Goal: Transaction & Acquisition: Purchase product/service

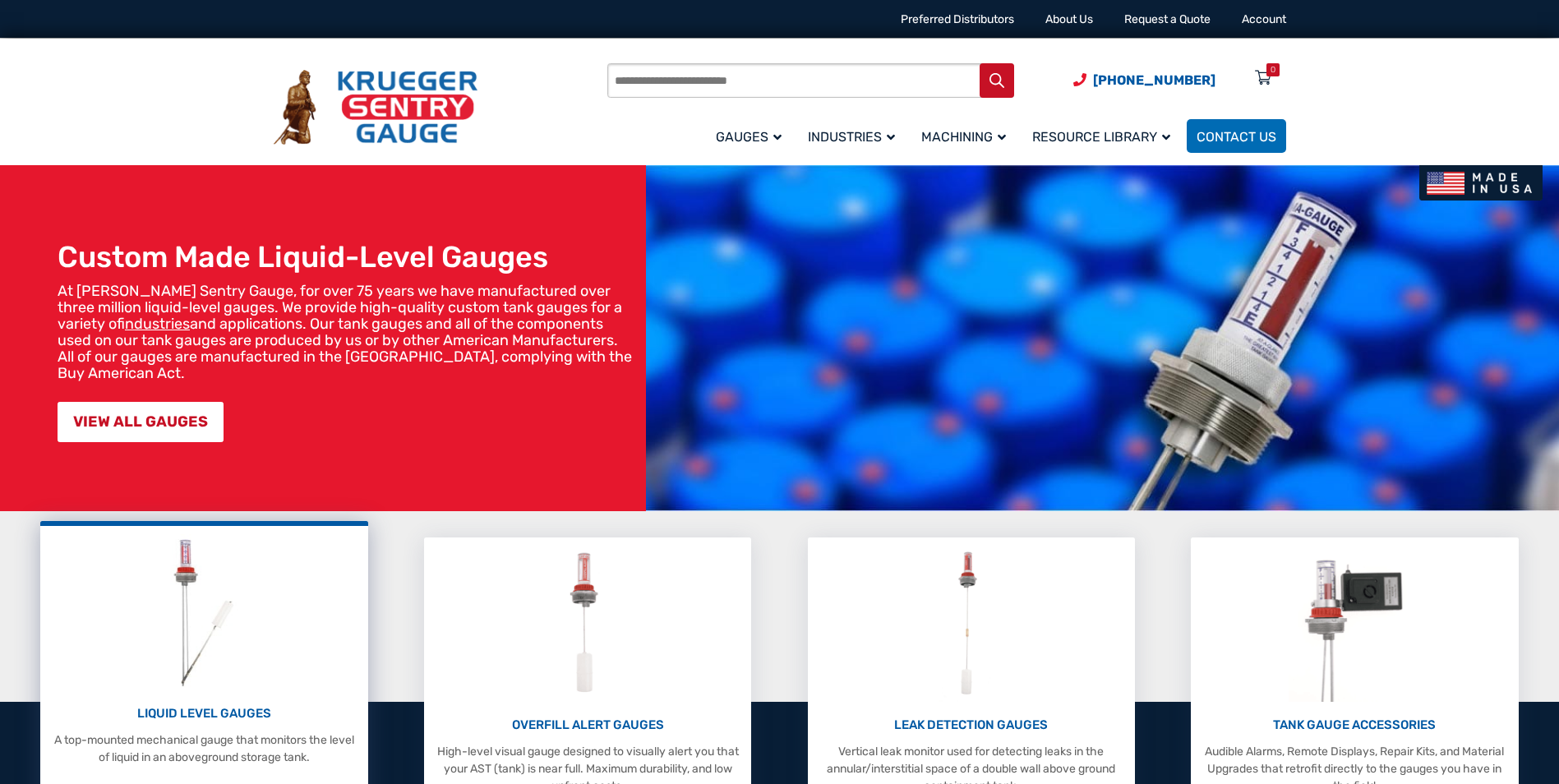
click at [155, 715] on p "LIQUID LEVEL GAUGES" at bounding box center [204, 713] width 311 height 19
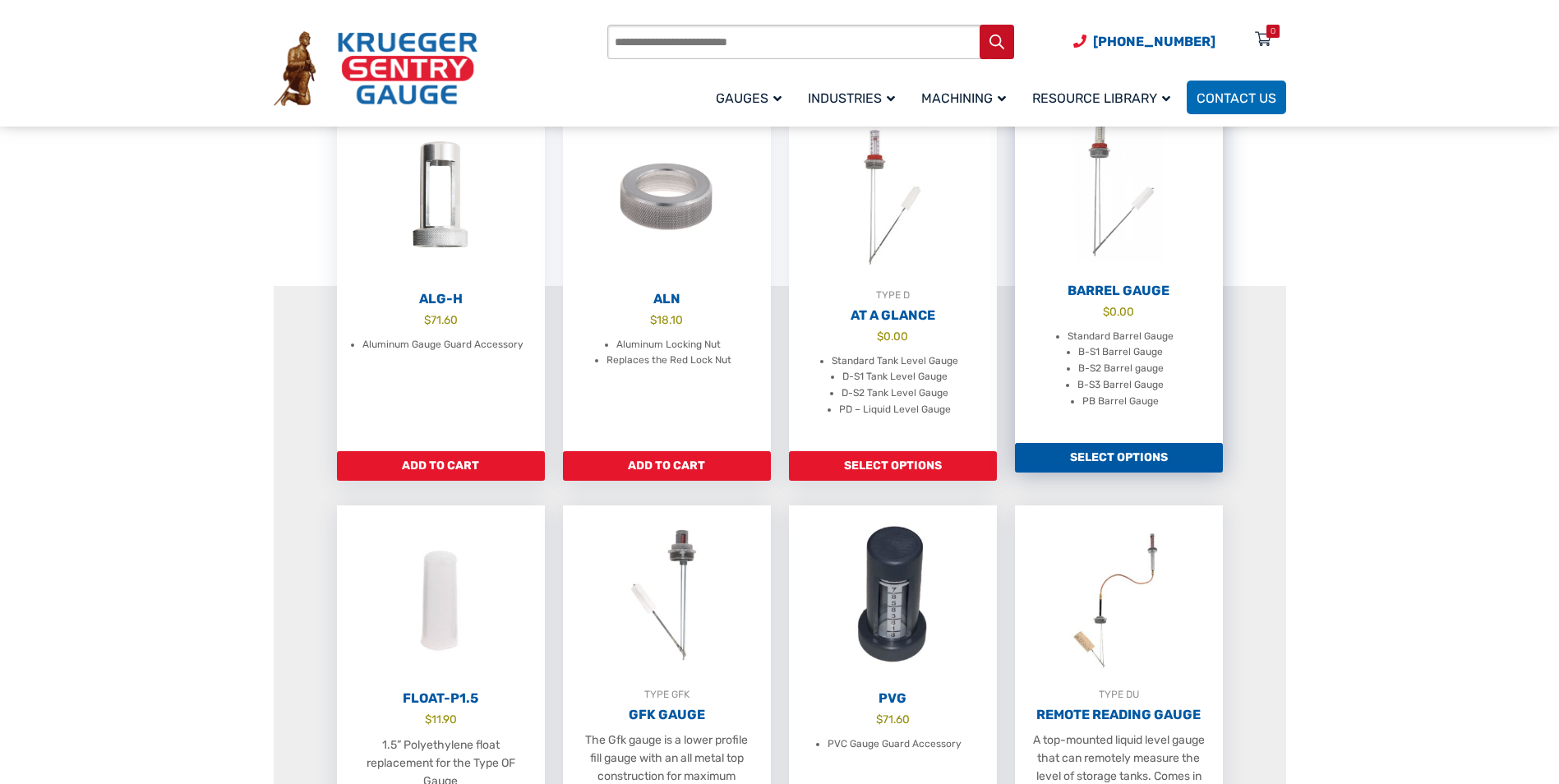
scroll to position [493, 0]
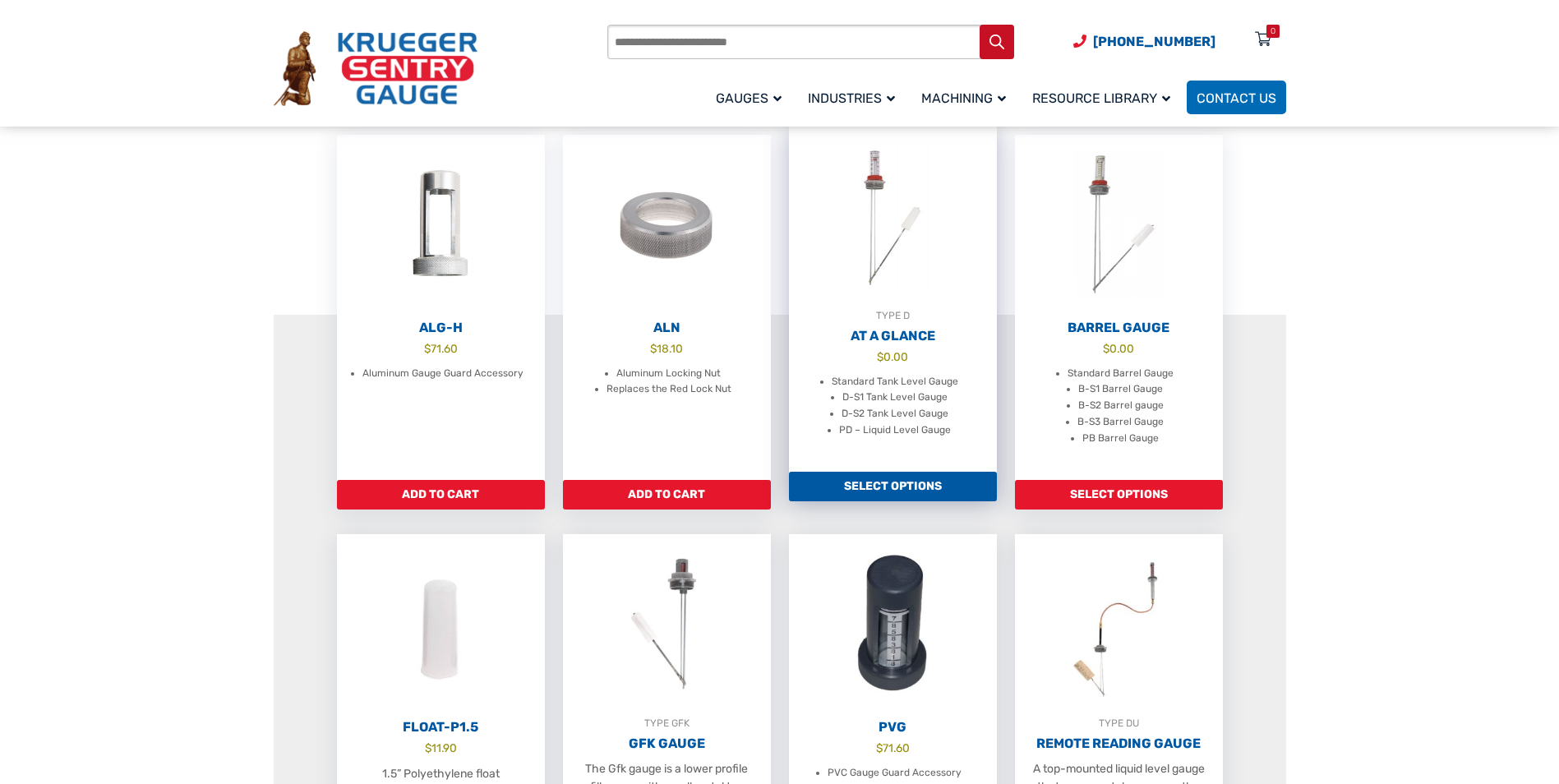
click at [916, 497] on link "Select options" at bounding box center [892, 486] width 208 height 29
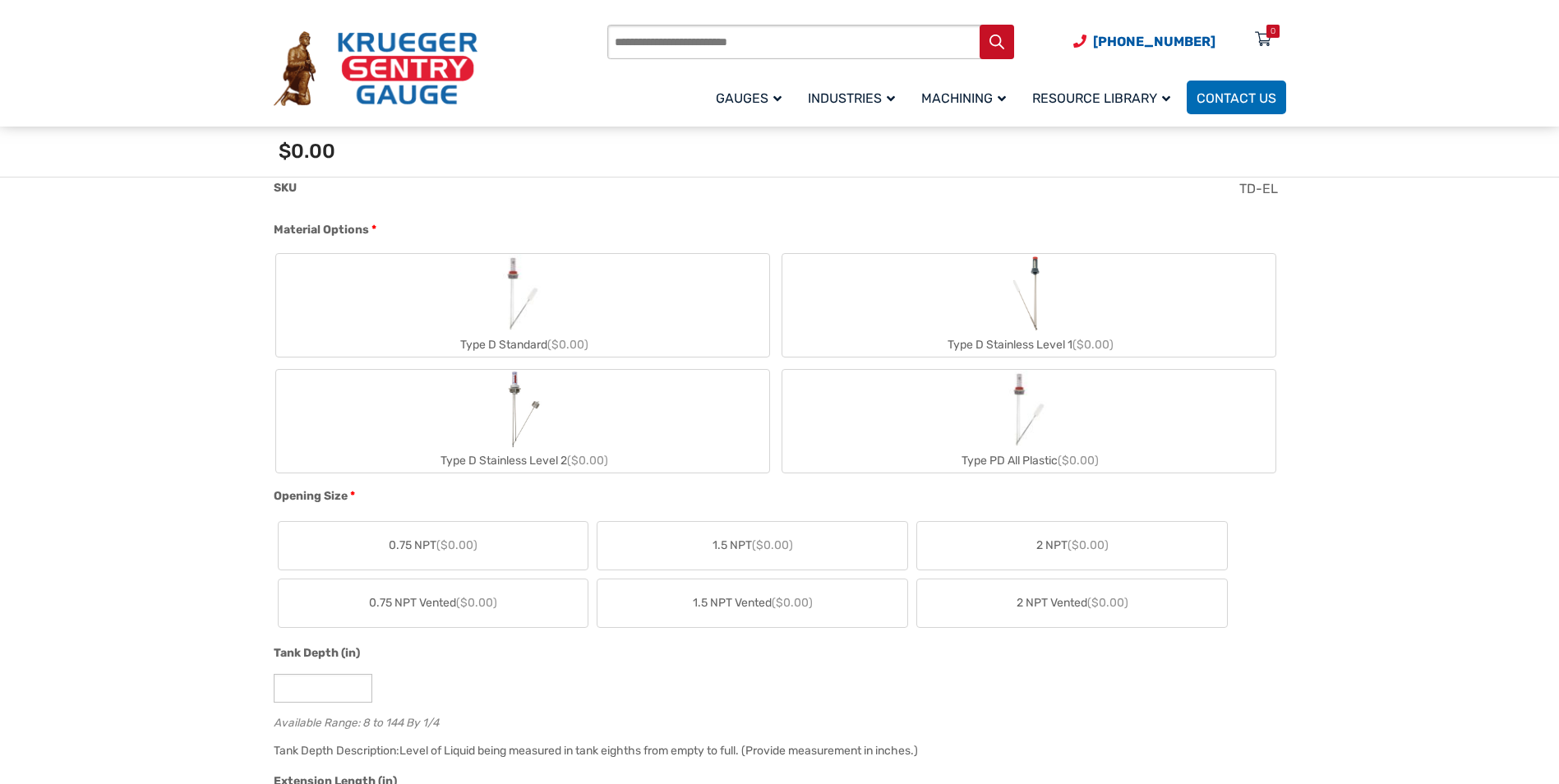
scroll to position [658, 0]
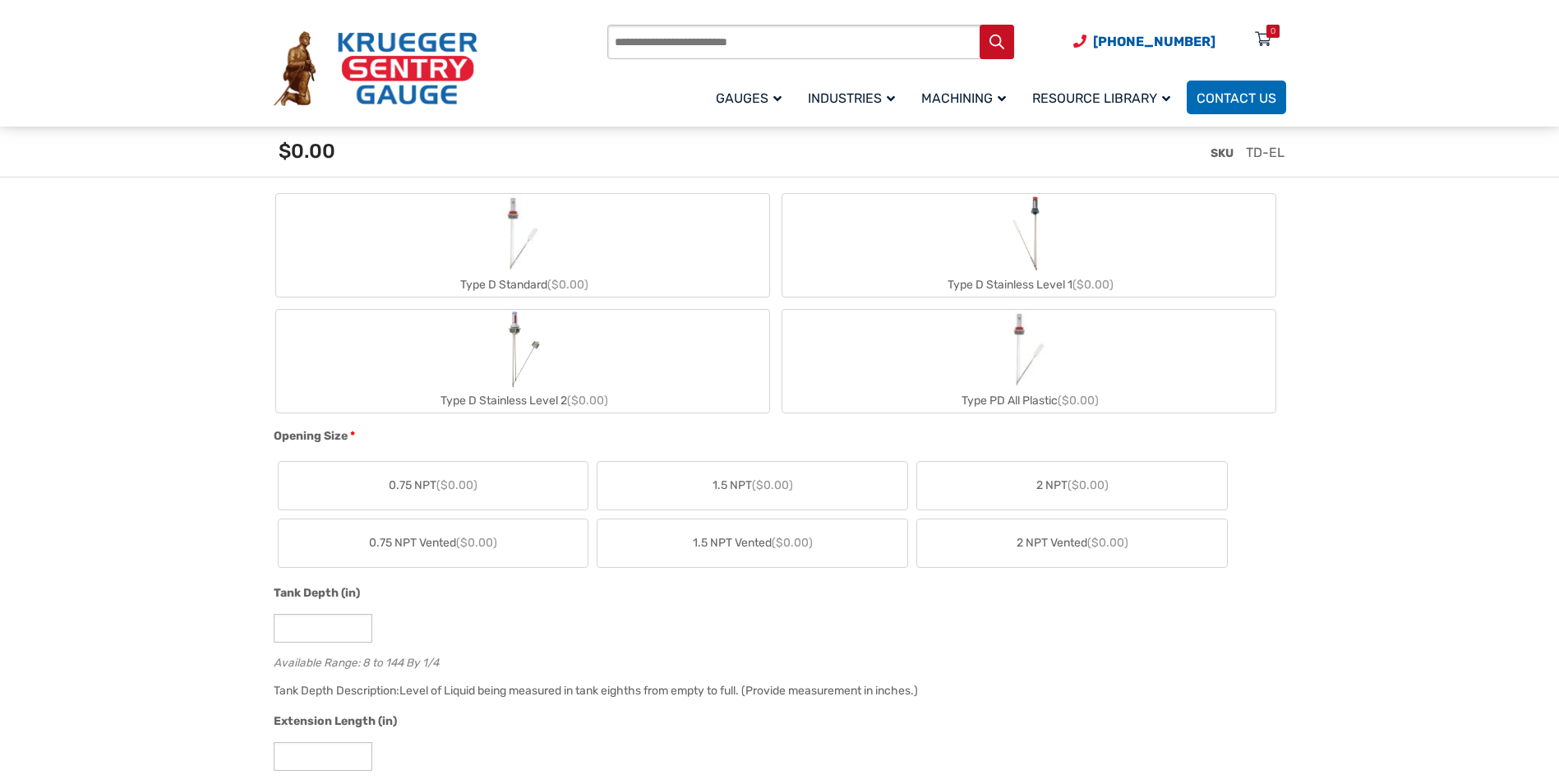
click at [769, 481] on span "($0.00)" at bounding box center [773, 485] width 41 height 14
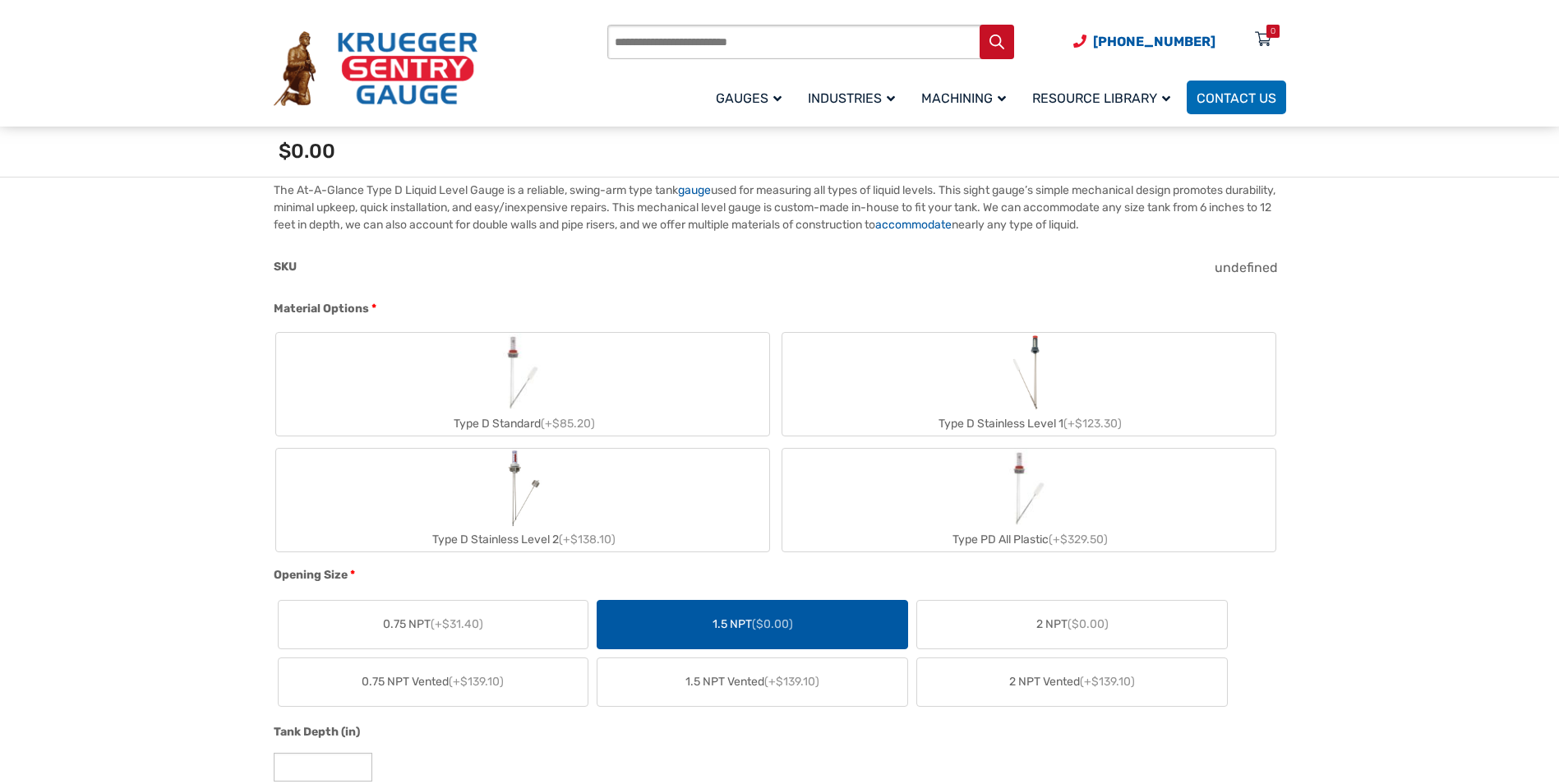
scroll to position [493, 0]
